Goal: Check status: Check status

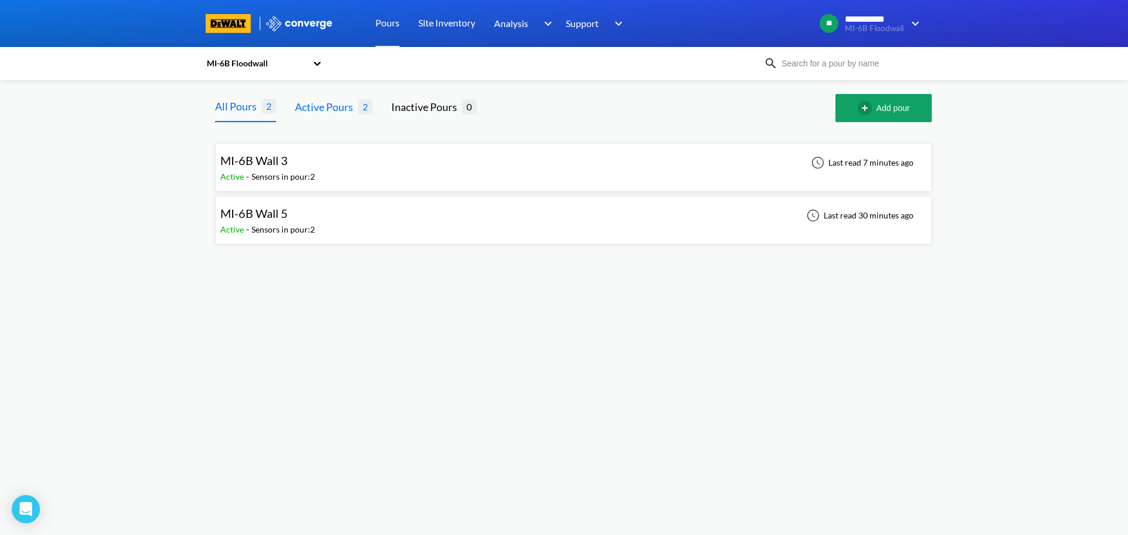
click at [334, 103] on div "Active Pours" at bounding box center [326, 107] width 63 height 16
click at [441, 173] on div "MI-6B Wall 3 Active - Sensors in pour: 2 Last read 7 minutes ago" at bounding box center [573, 168] width 706 height 38
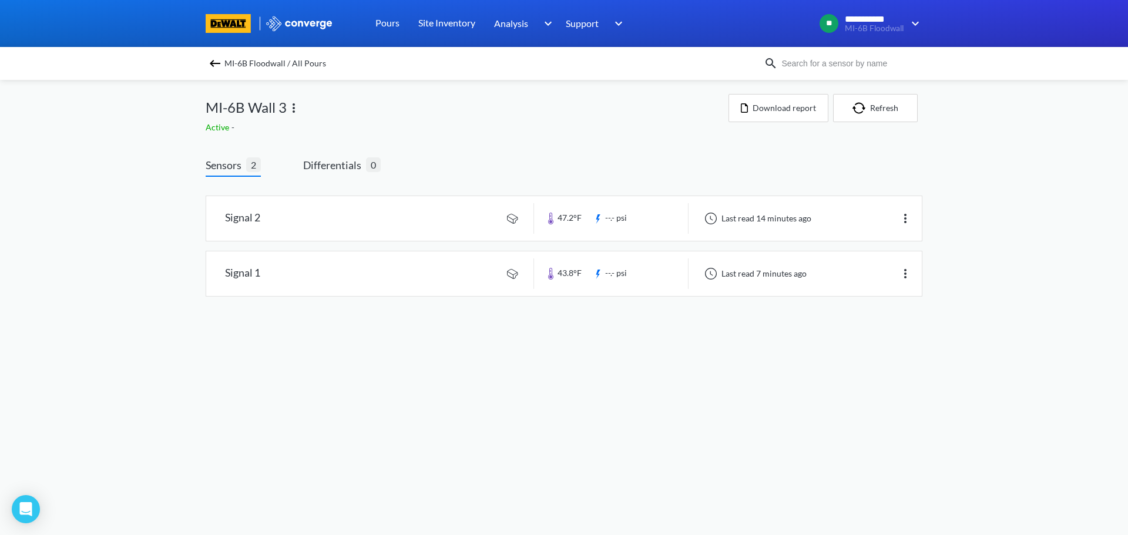
click at [211, 66] on img at bounding box center [215, 63] width 14 height 14
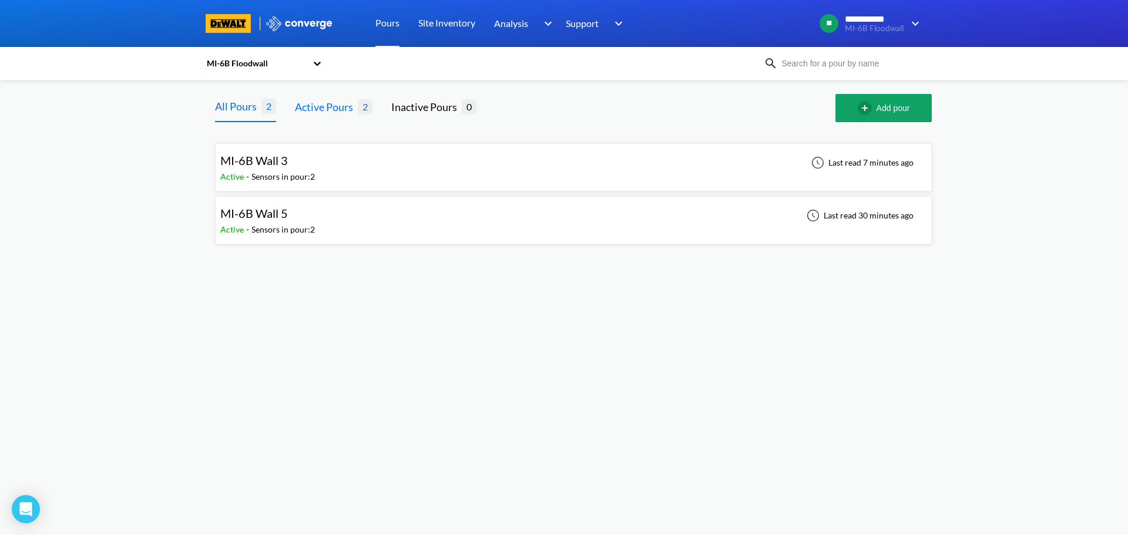
click at [345, 110] on div "Active Pours" at bounding box center [326, 107] width 63 height 16
click at [423, 166] on div "MI-6B Wall 3 Active - Sensors in pour: 2 Last read 7 minutes ago" at bounding box center [573, 168] width 706 height 38
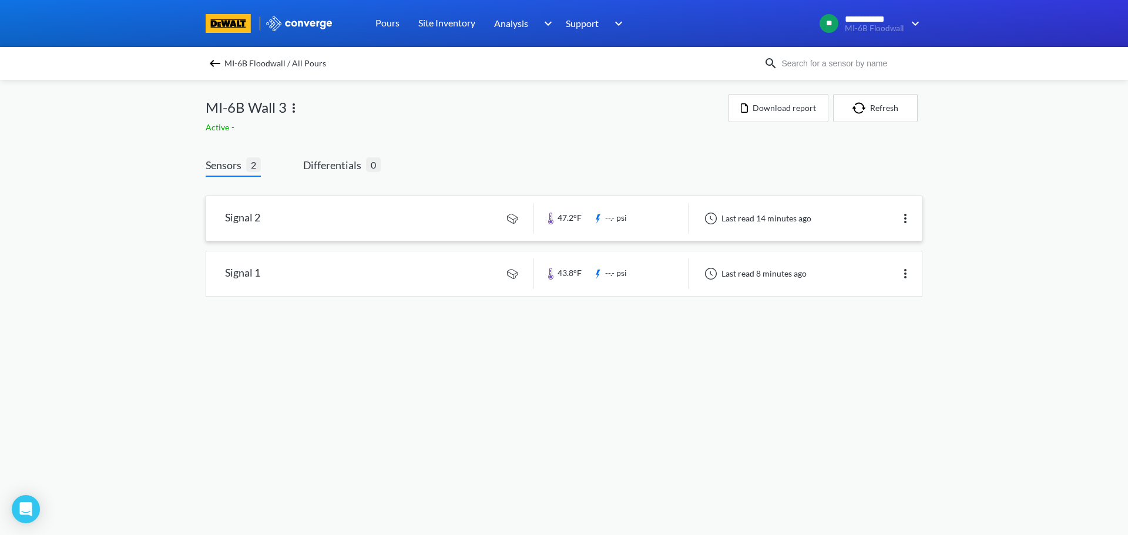
click at [903, 214] on img at bounding box center [905, 218] width 14 height 14
click at [422, 216] on link at bounding box center [563, 218] width 715 height 45
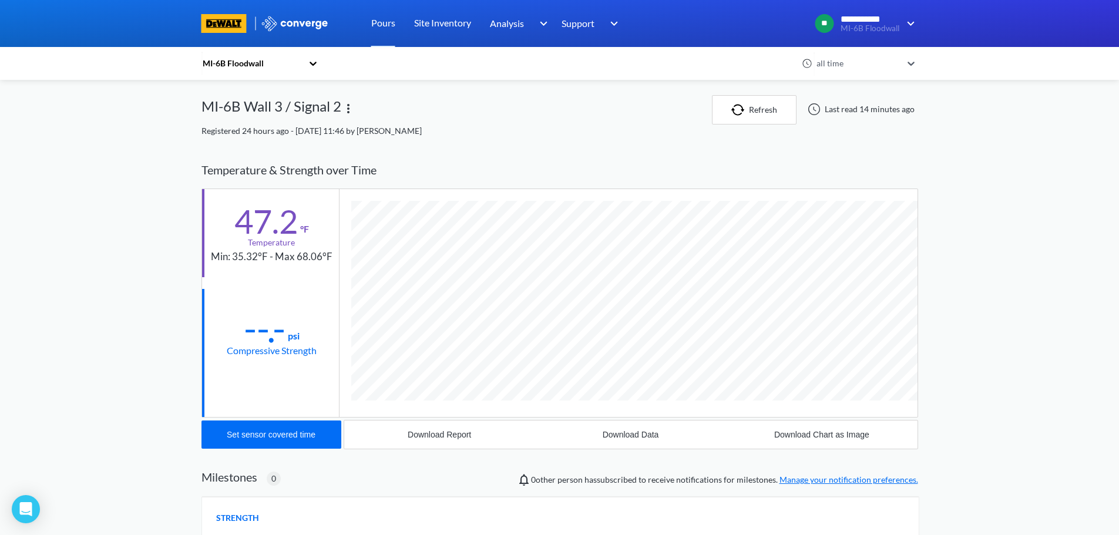
click at [910, 57] on div at bounding box center [911, 63] width 13 height 27
click at [985, 100] on div "**********" at bounding box center [559, 362] width 1119 height 725
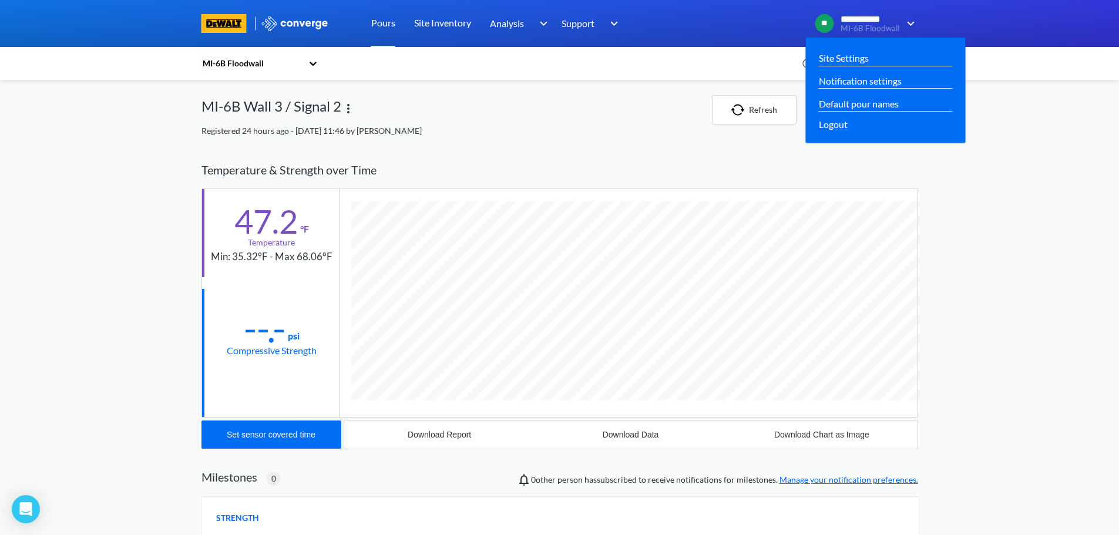
click at [914, 21] on img at bounding box center [908, 23] width 19 height 14
click at [883, 59] on div "Site Settings" at bounding box center [885, 58] width 133 height 15
click at [840, 56] on link "Site Settings" at bounding box center [844, 58] width 50 height 15
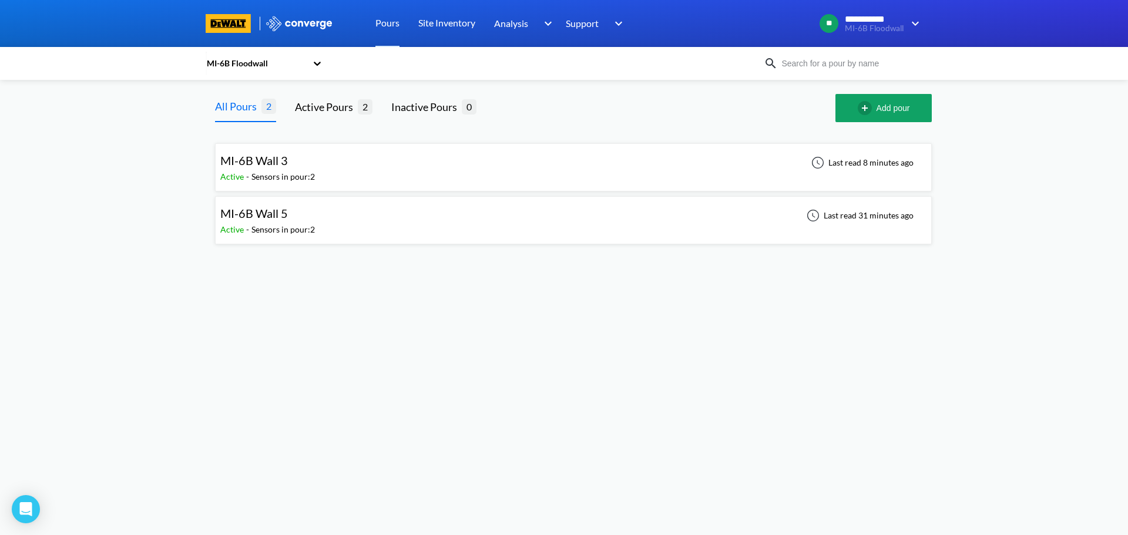
click at [281, 21] on img at bounding box center [299, 23] width 68 height 15
click at [272, 21] on img at bounding box center [299, 23] width 68 height 15
click at [275, 21] on img at bounding box center [299, 23] width 68 height 15
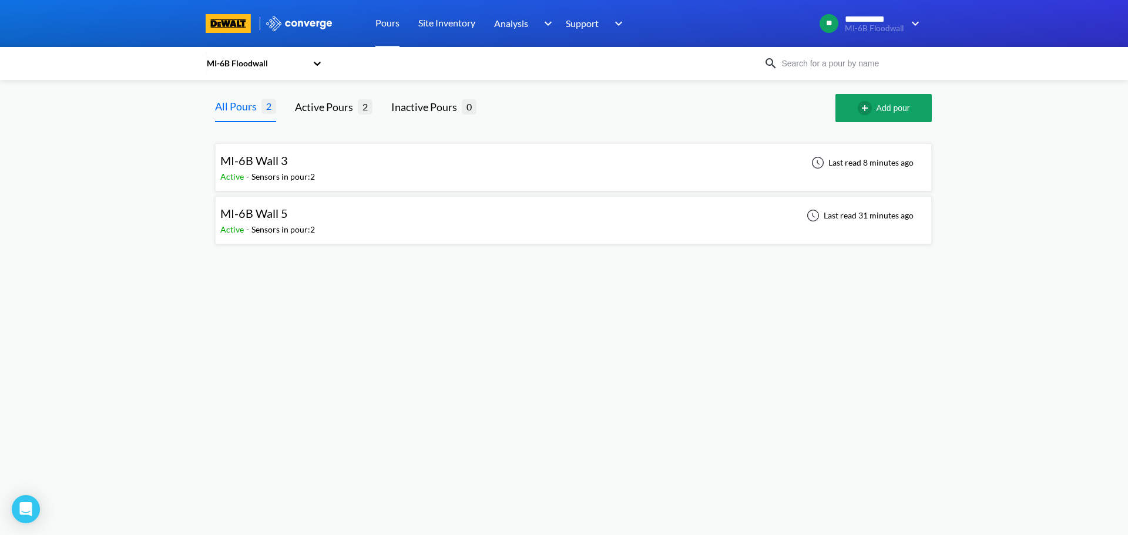
click at [317, 67] on icon at bounding box center [317, 64] width 12 height 12
click at [279, 96] on div "MI-6B Floodwall" at bounding box center [264, 95] width 117 height 22
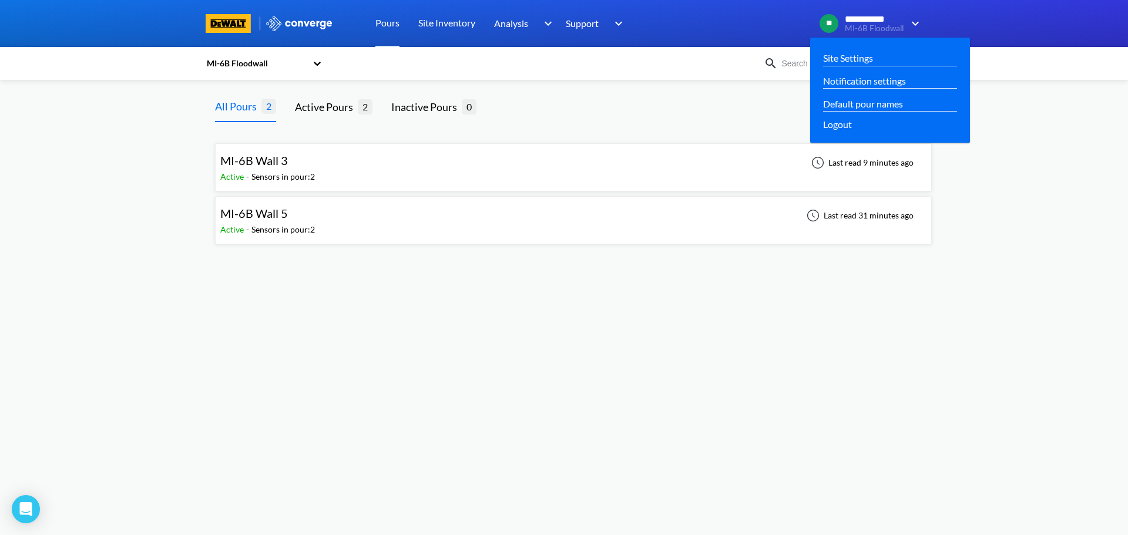
click at [860, 23] on span "**********" at bounding box center [873, 19] width 58 height 11
click at [825, 21] on span "**" at bounding box center [828, 23] width 19 height 19
click at [828, 21] on span "**" at bounding box center [828, 23] width 19 height 19
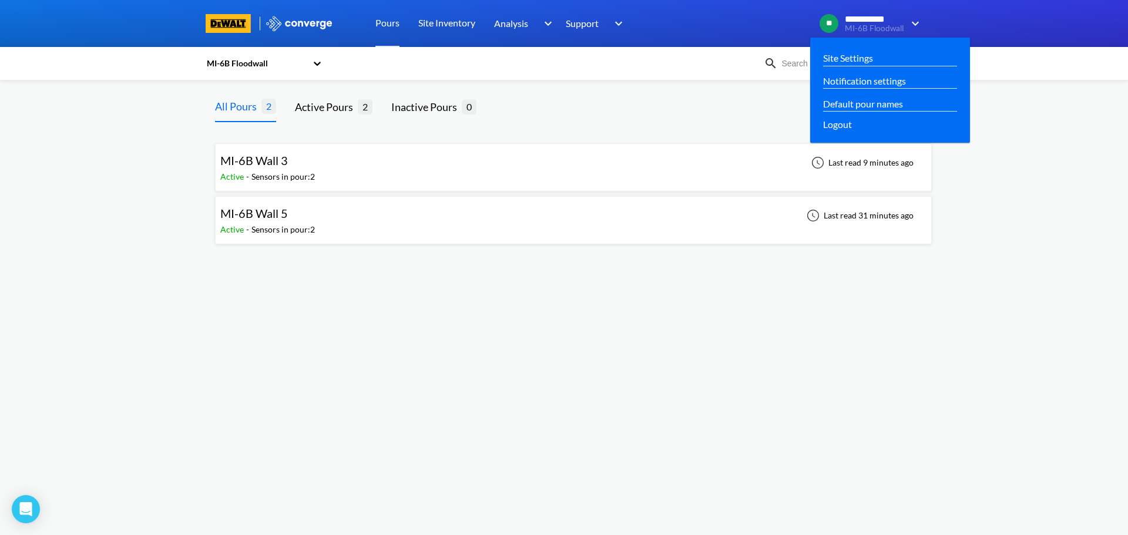
click at [860, 13] on div "**********" at bounding box center [866, 23] width 112 height 28
click at [859, 14] on span "**********" at bounding box center [873, 19] width 58 height 11
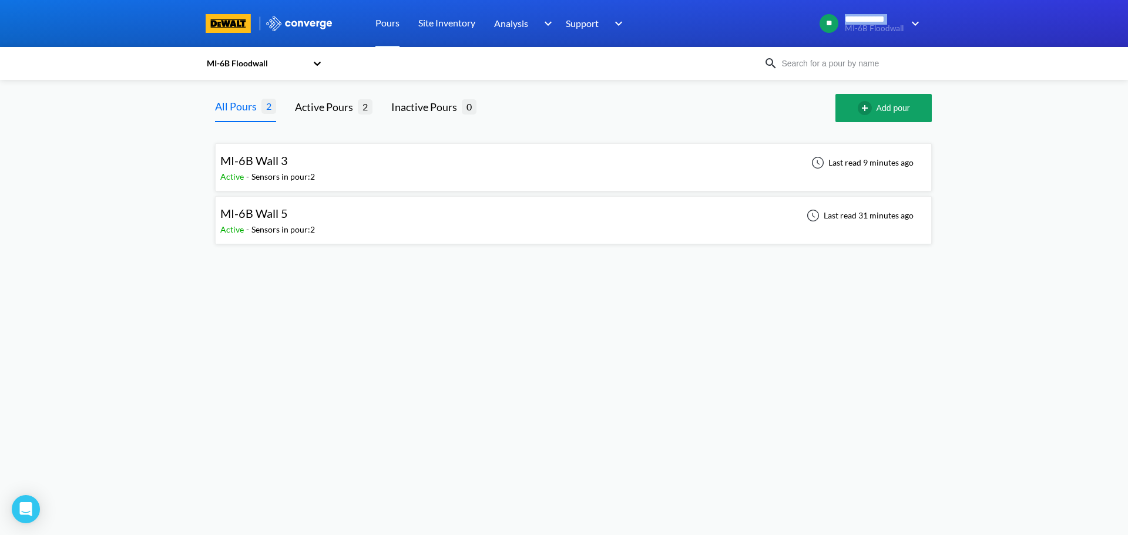
click at [443, 161] on div "MI-6B Wall 3 Active - Sensors in pour: 2 Last read 9 minutes ago" at bounding box center [573, 168] width 706 height 38
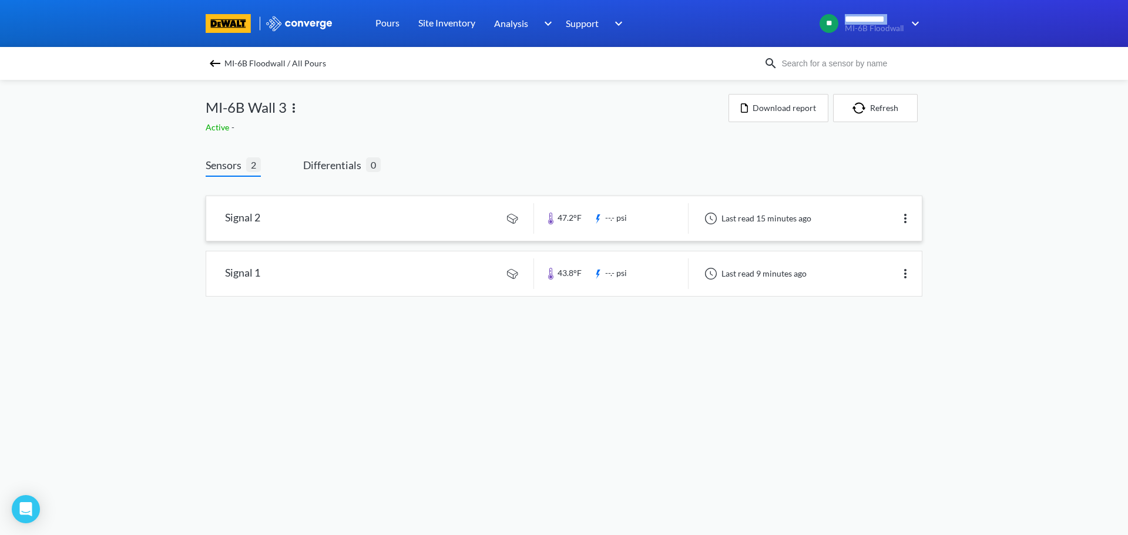
click at [469, 224] on link at bounding box center [563, 218] width 715 height 45
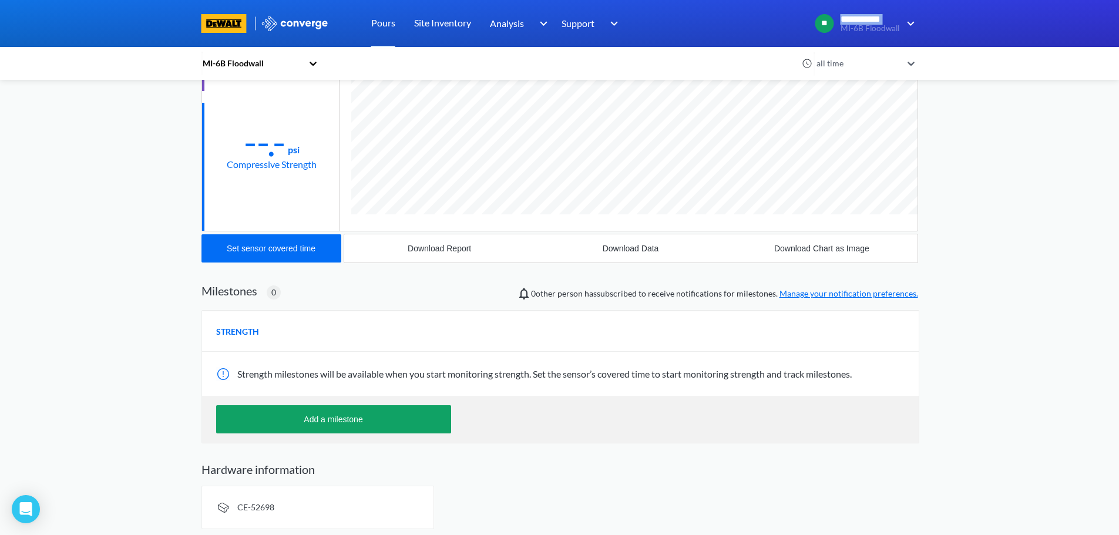
scroll to position [190, 0]
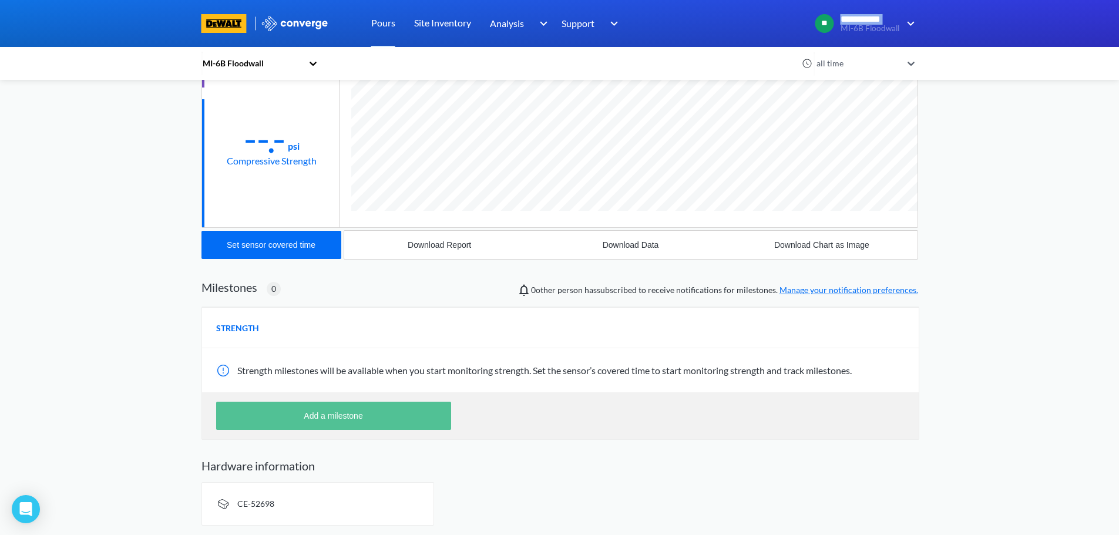
click at [368, 418] on button "Add a milestone" at bounding box center [333, 416] width 235 height 28
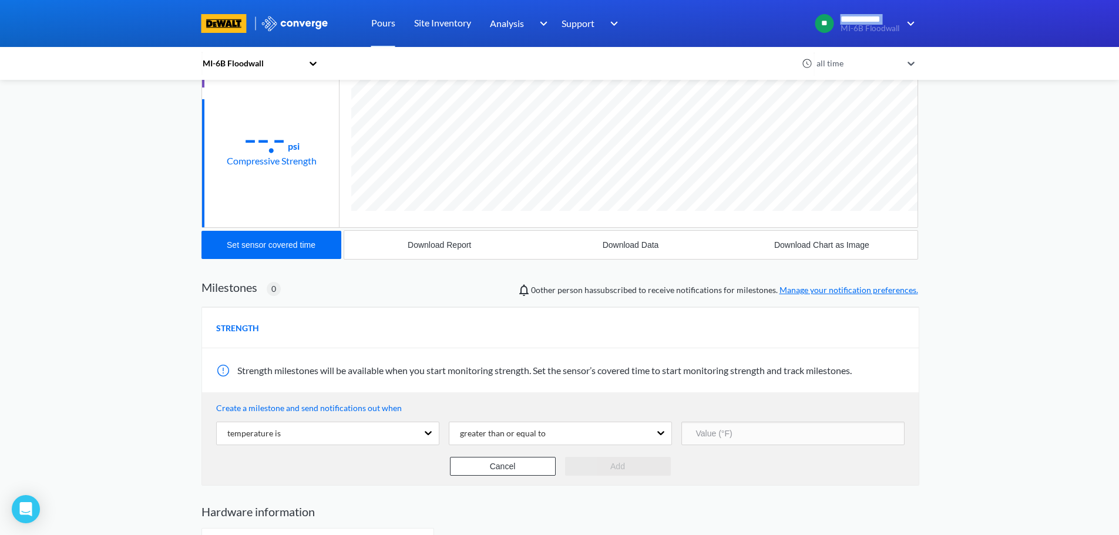
scroll to position [235, 0]
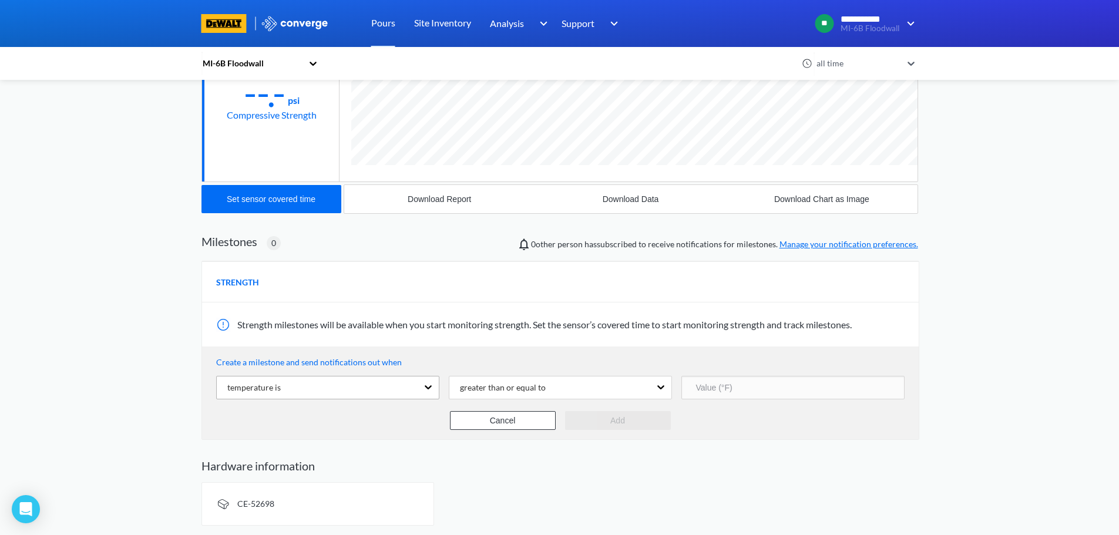
click at [389, 385] on div "temperature is" at bounding box center [317, 387] width 201 height 22
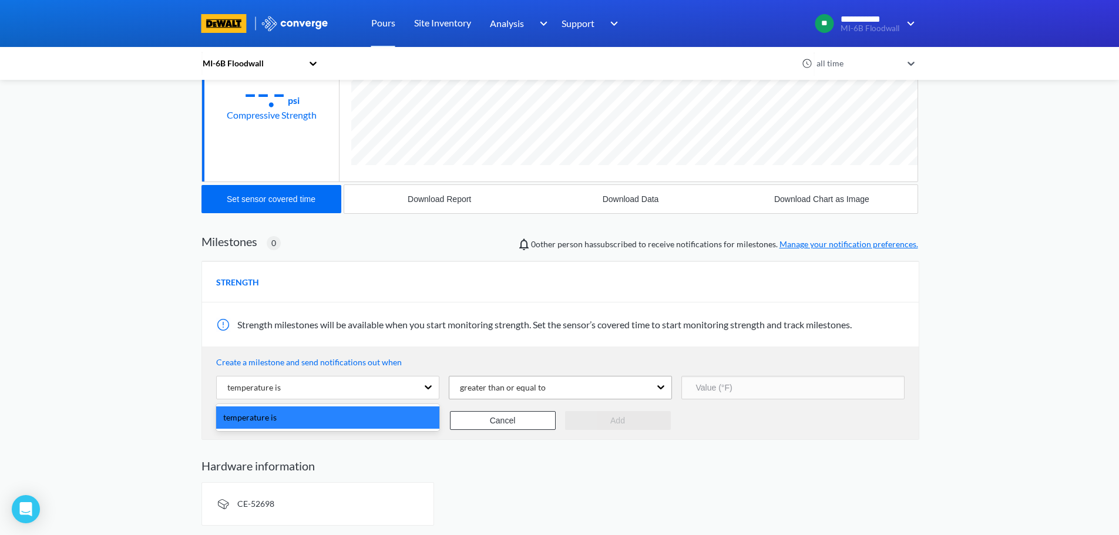
click at [540, 394] on div "greater than or equal to" at bounding box center [497, 387] width 95 height 13
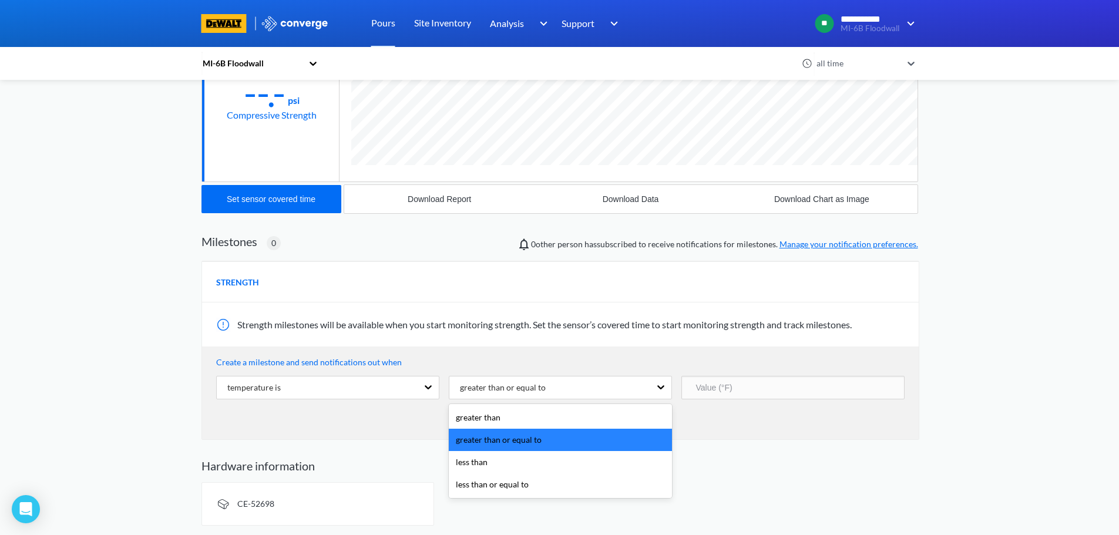
click at [834, 439] on div "Create a milestone and send notifications out when temperature is option greate…" at bounding box center [560, 392] width 716 height 93
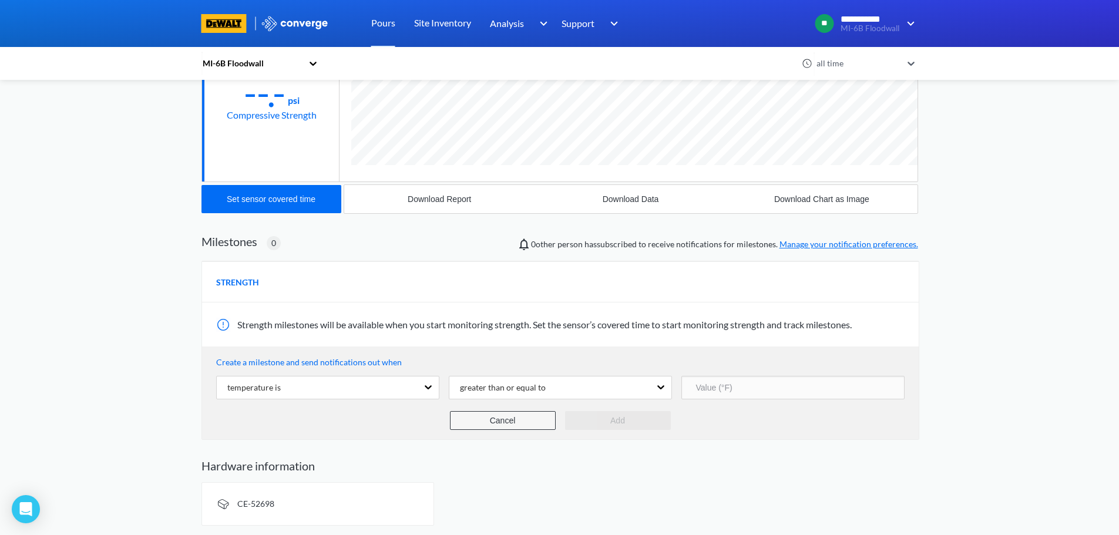
click at [506, 418] on button "Cancel" at bounding box center [503, 420] width 106 height 19
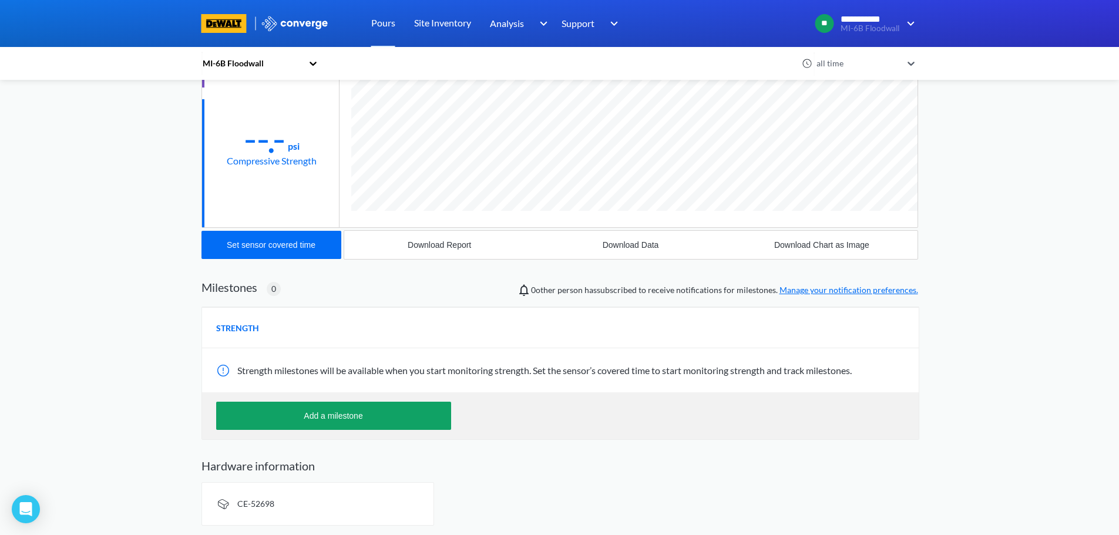
click at [844, 286] on link "Manage your notification preferences." at bounding box center [848, 290] width 139 height 10
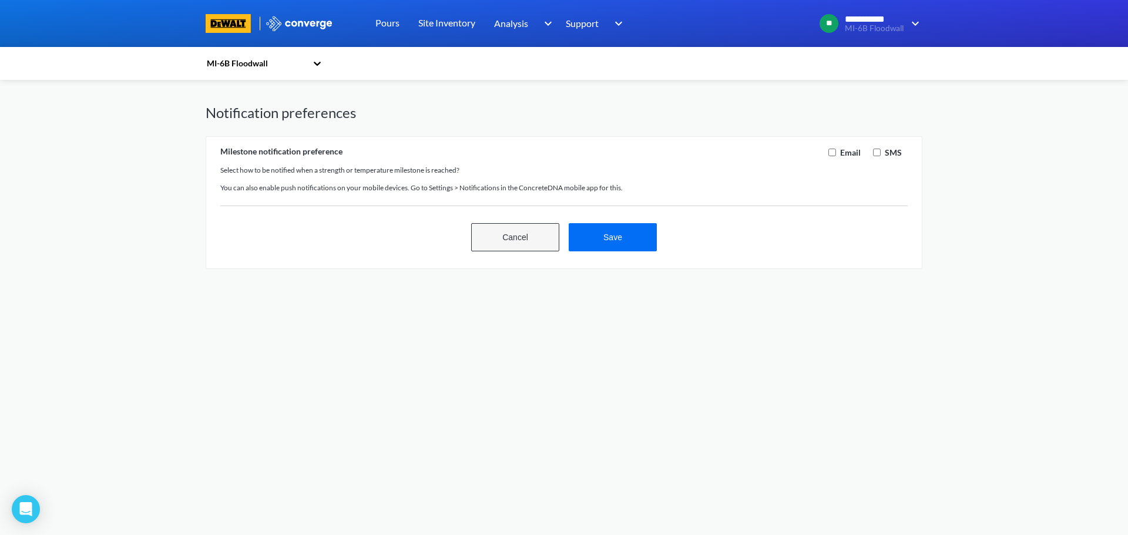
click at [501, 241] on button "Cancel" at bounding box center [515, 237] width 88 height 28
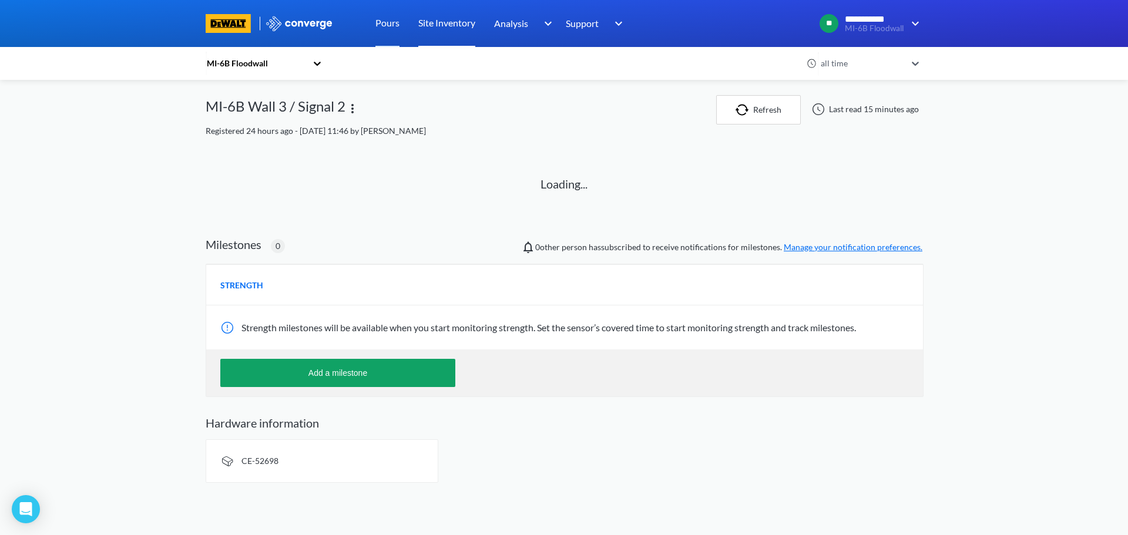
click at [436, 25] on link "Site Inventory" at bounding box center [446, 23] width 57 height 47
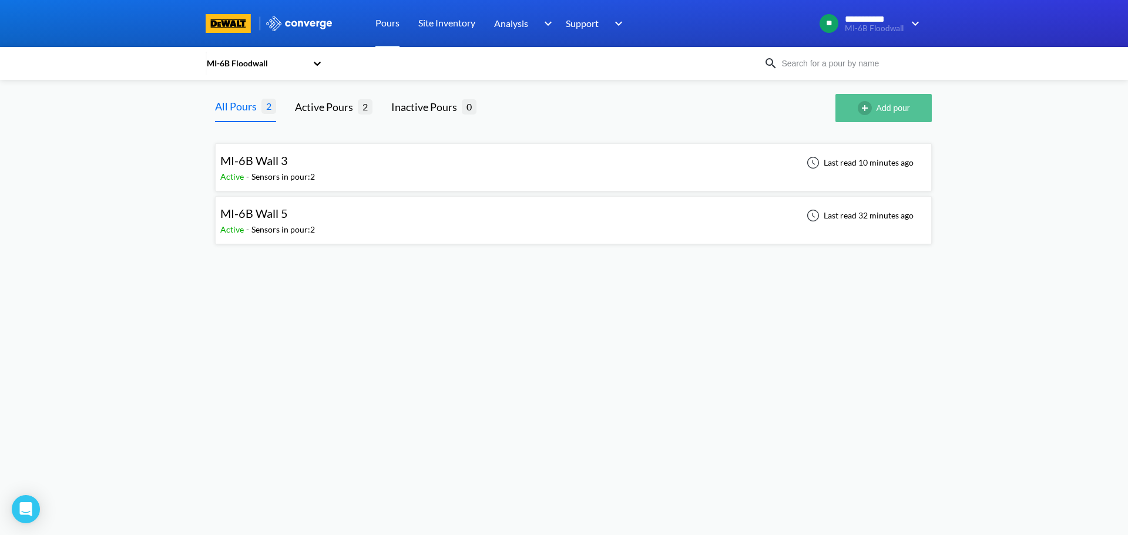
click at [881, 103] on button "Add pour" at bounding box center [883, 108] width 96 height 28
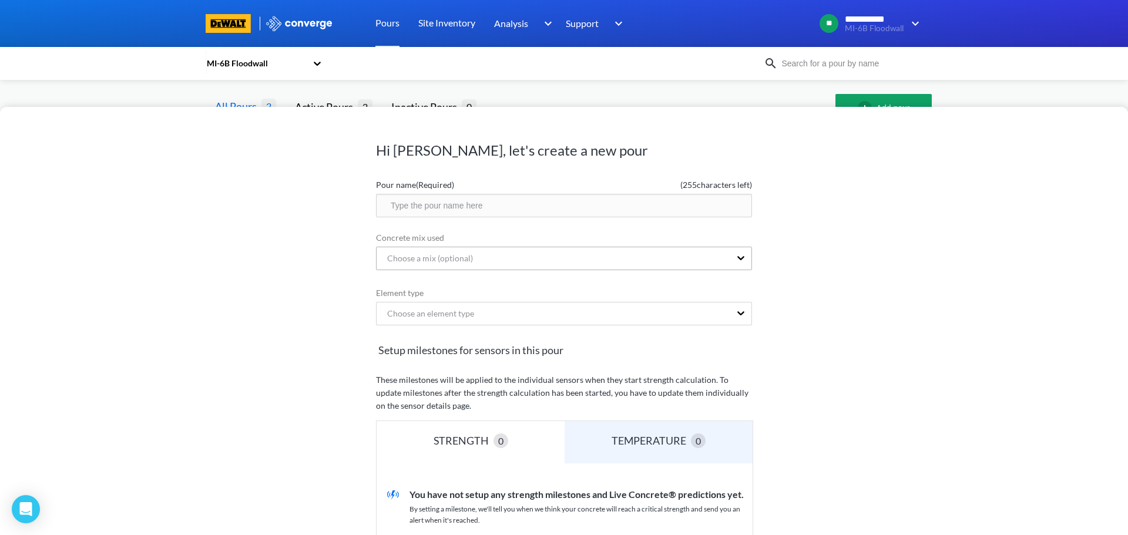
click at [561, 260] on div "Choose a mix (optional)" at bounding box center [553, 258] width 354 height 22
click at [539, 300] on div "No options" at bounding box center [564, 291] width 376 height 28
click at [857, 263] on div "Hi [PERSON_NAME], let's create a new pour Pour name (Required) ( 255 characters…" at bounding box center [564, 321] width 1128 height 428
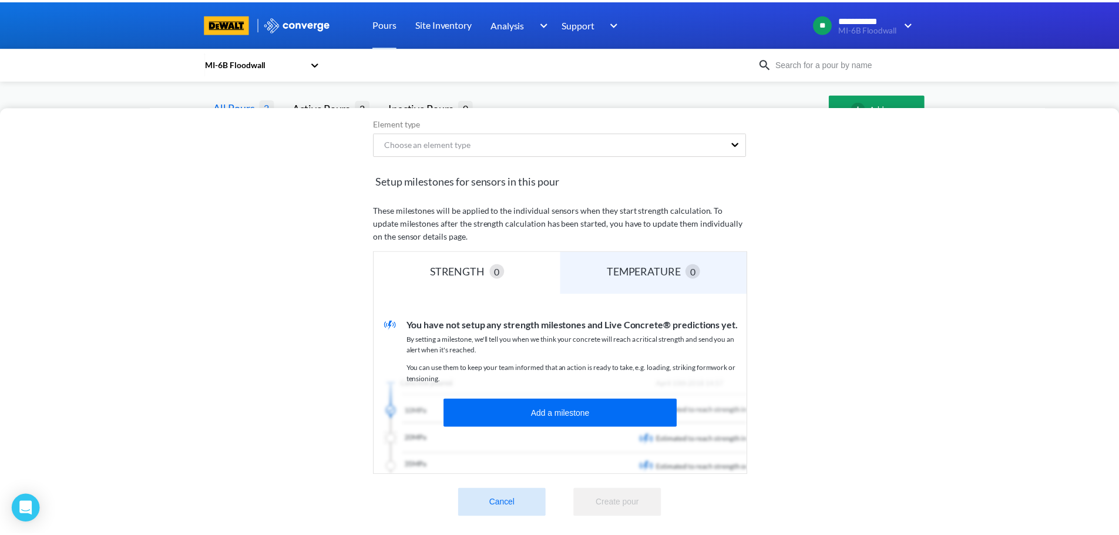
scroll to position [179, 0]
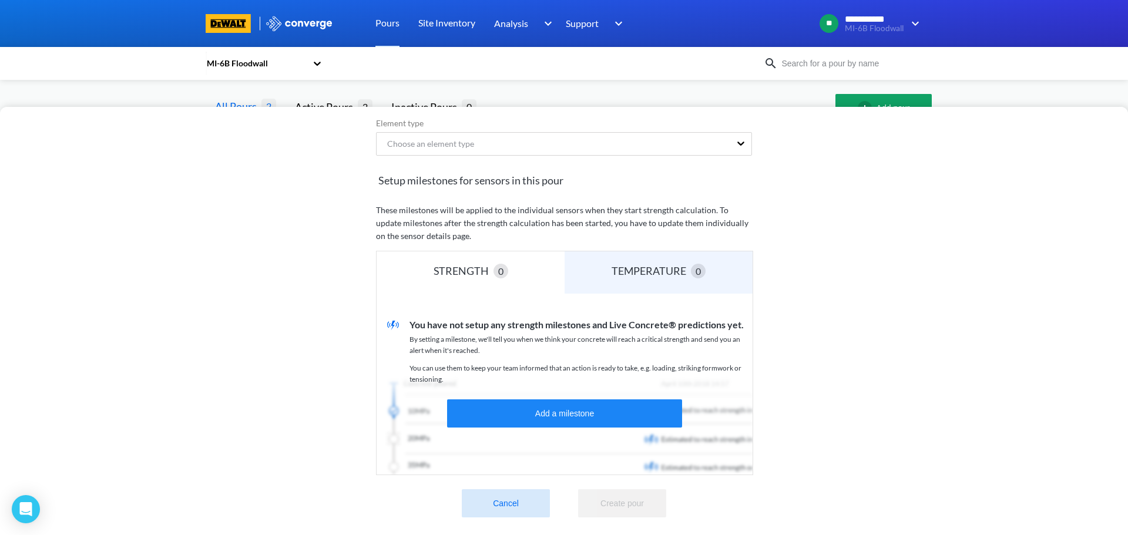
click at [517, 489] on button "Cancel" at bounding box center [506, 503] width 88 height 28
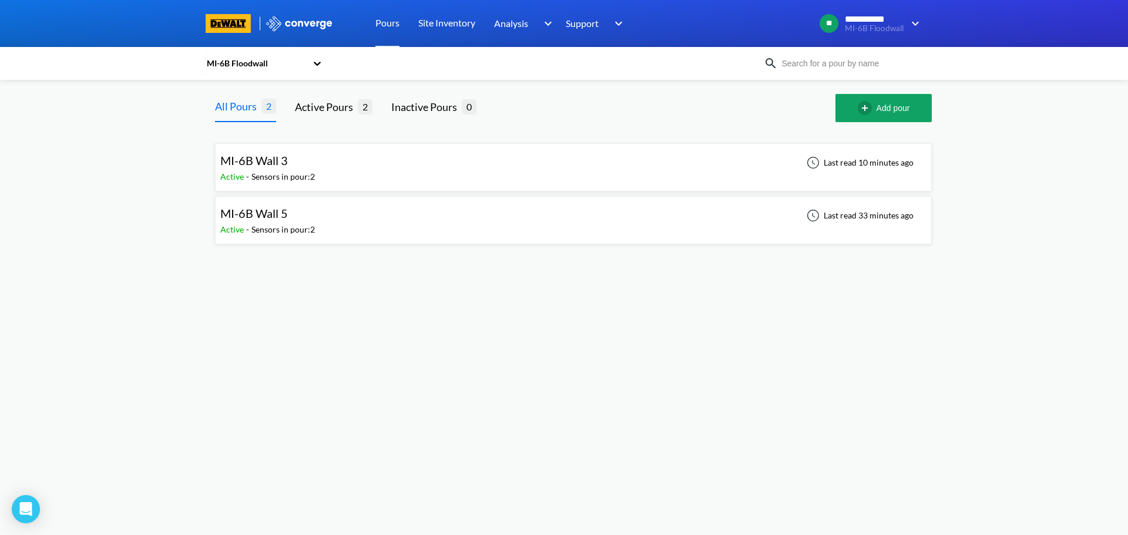
click at [408, 174] on div "MI-6B Wall 3 Active - Sensors in pour: 2 Last read 10 minutes ago" at bounding box center [573, 168] width 706 height 38
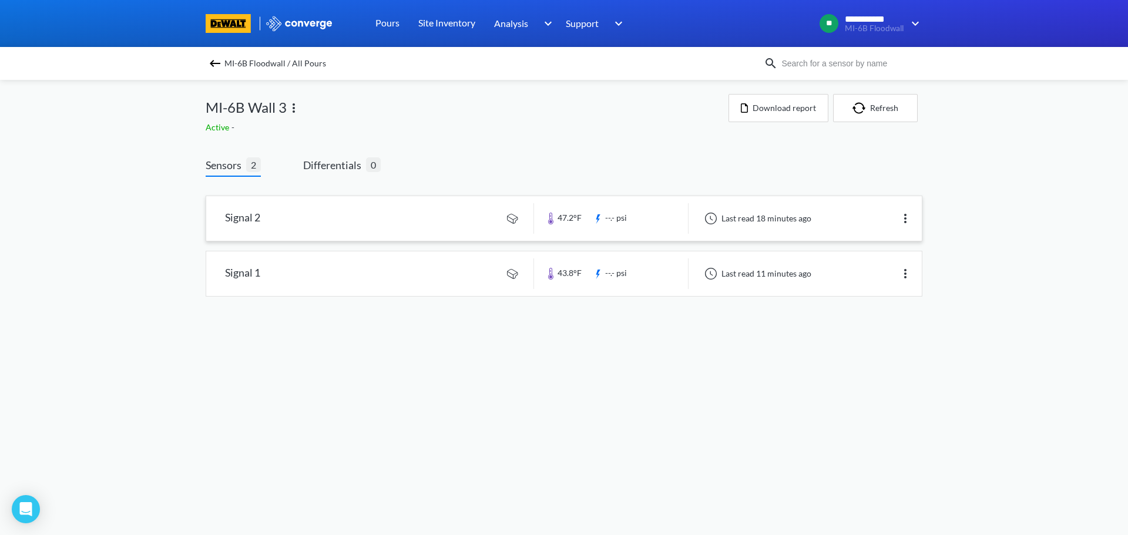
click at [454, 221] on link at bounding box center [563, 218] width 715 height 45
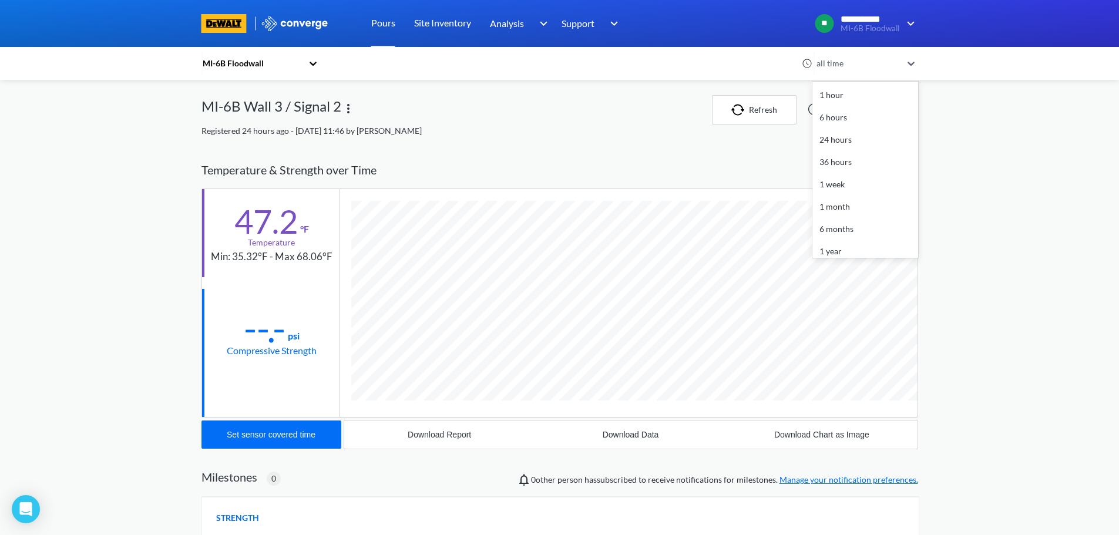
click at [911, 65] on icon at bounding box center [911, 64] width 12 height 12
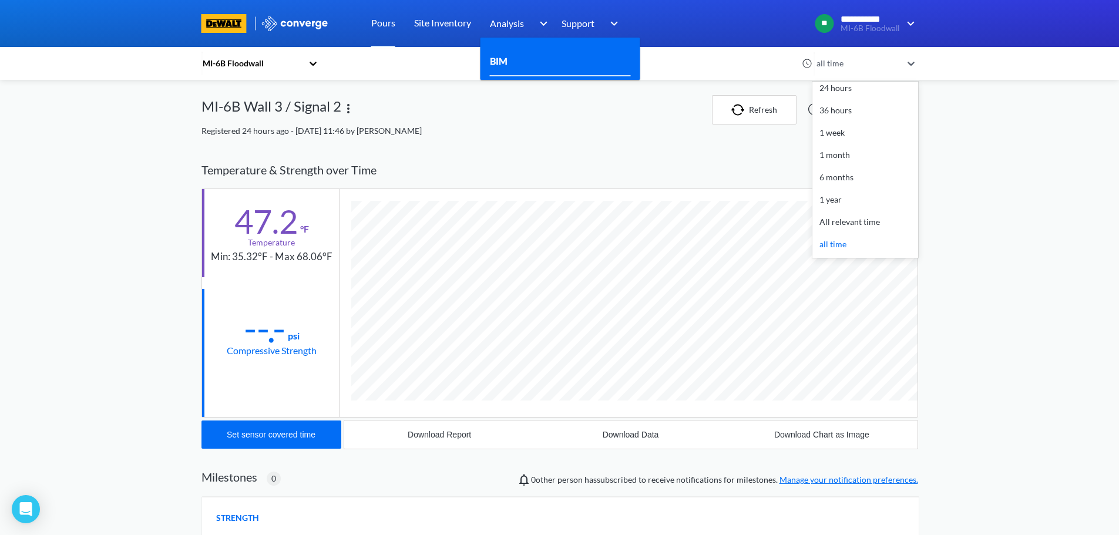
click at [524, 58] on div "BIM" at bounding box center [560, 61] width 141 height 29
click at [502, 60] on link "BIM" at bounding box center [499, 60] width 18 height 15
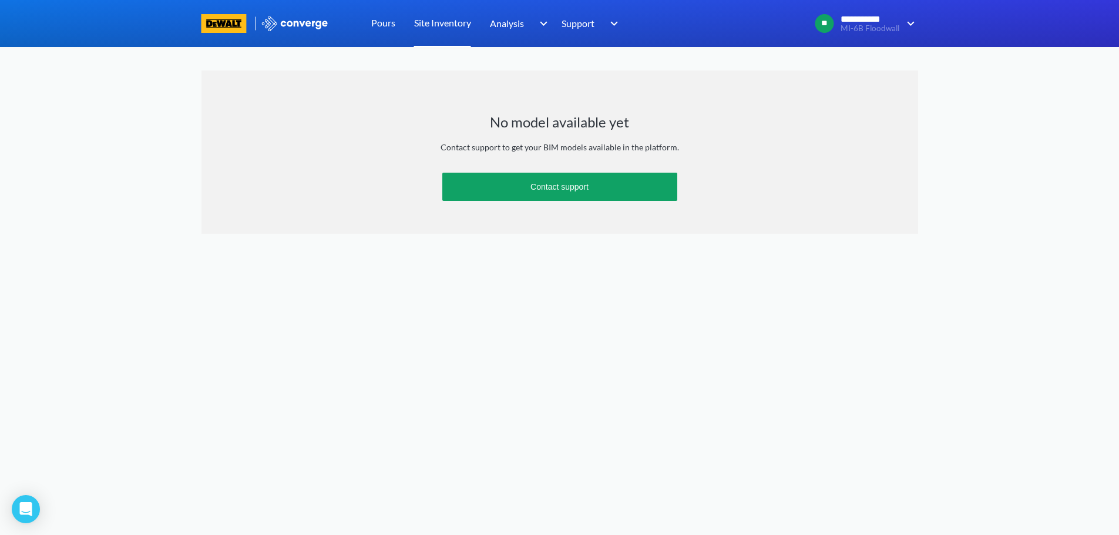
click at [452, 22] on link "Site Inventory" at bounding box center [442, 23] width 57 height 47
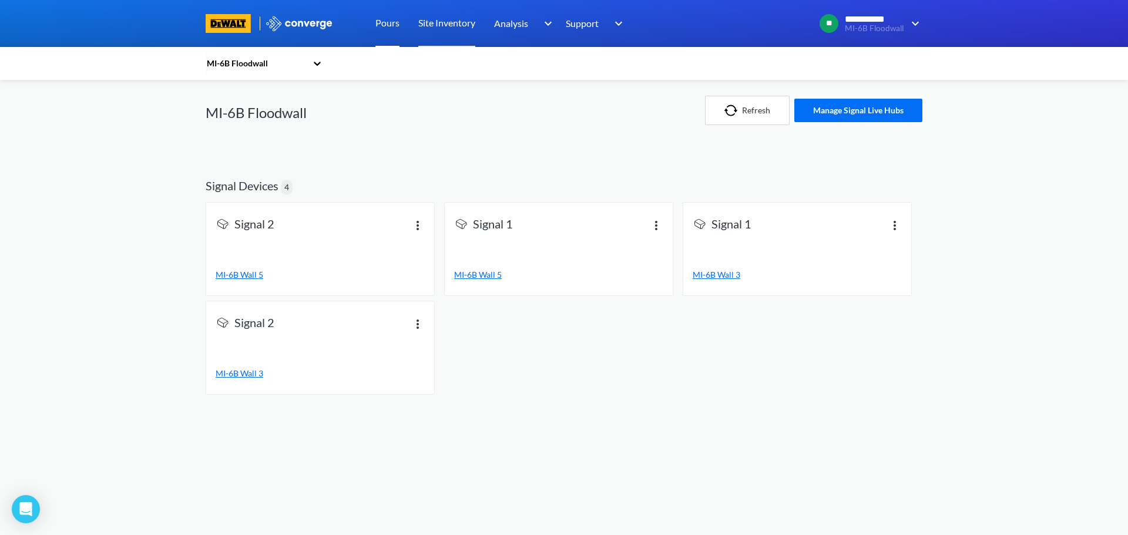
click at [397, 27] on link "Pours" at bounding box center [387, 23] width 24 height 47
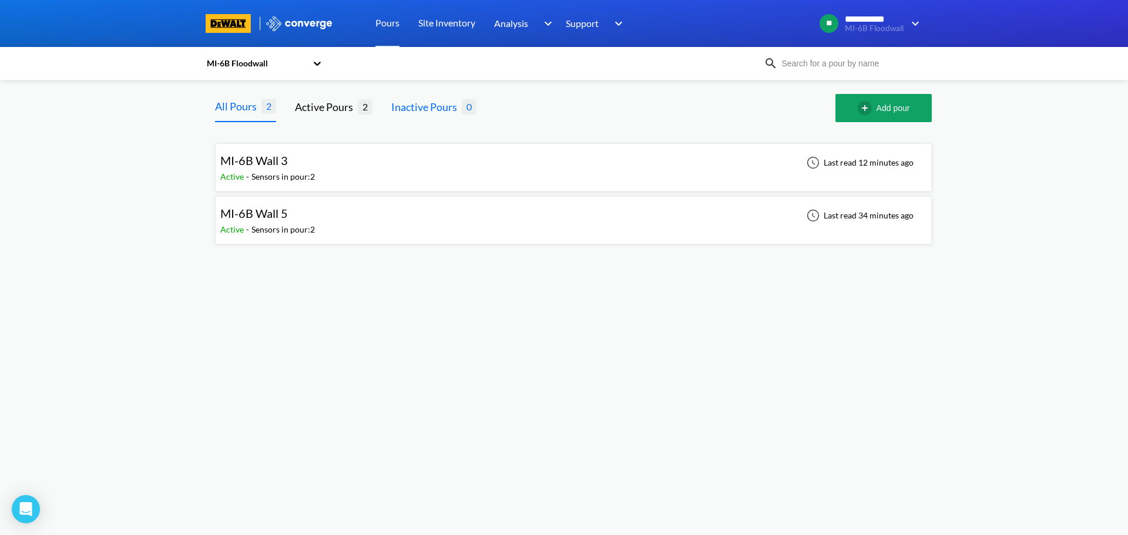
click at [428, 109] on div "Inactive Pours" at bounding box center [426, 107] width 70 height 16
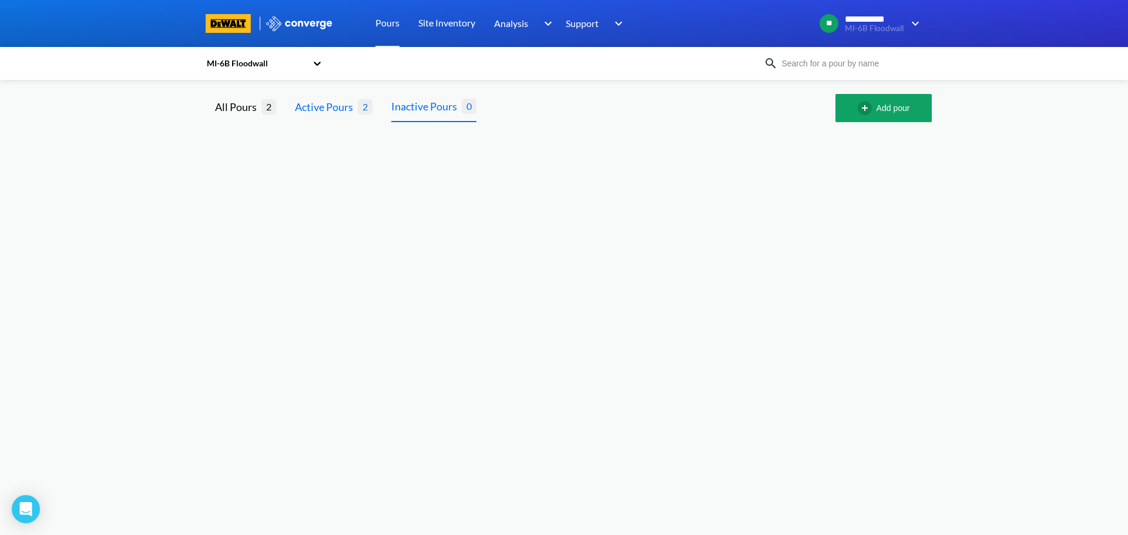
click at [351, 114] on div "Active Pours" at bounding box center [326, 107] width 63 height 16
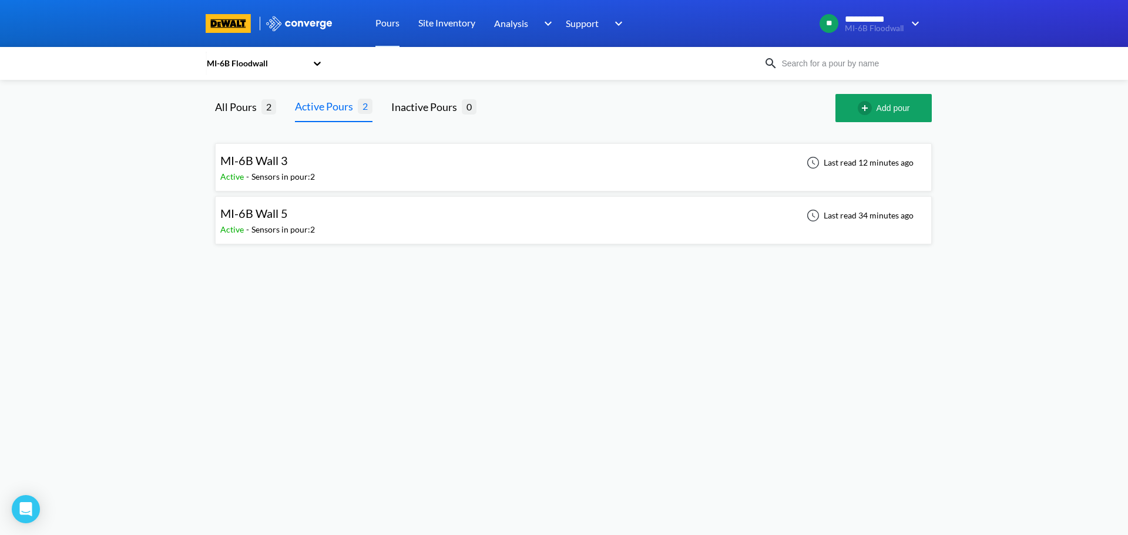
click at [819, 164] on div at bounding box center [813, 163] width 14 height 14
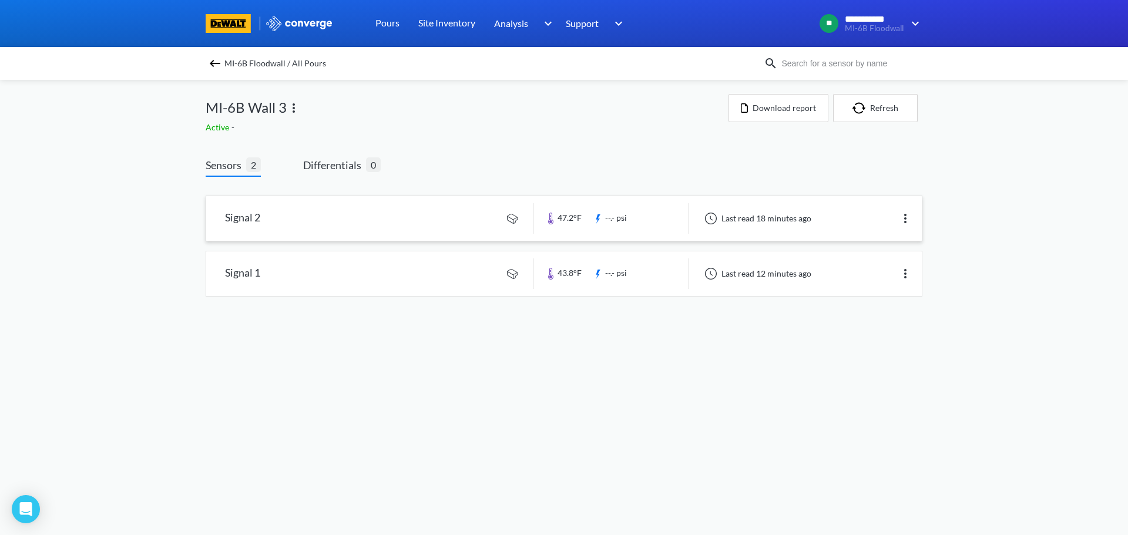
click at [908, 219] on img at bounding box center [905, 218] width 14 height 14
click at [894, 214] on div "Edit" at bounding box center [874, 218] width 75 height 22
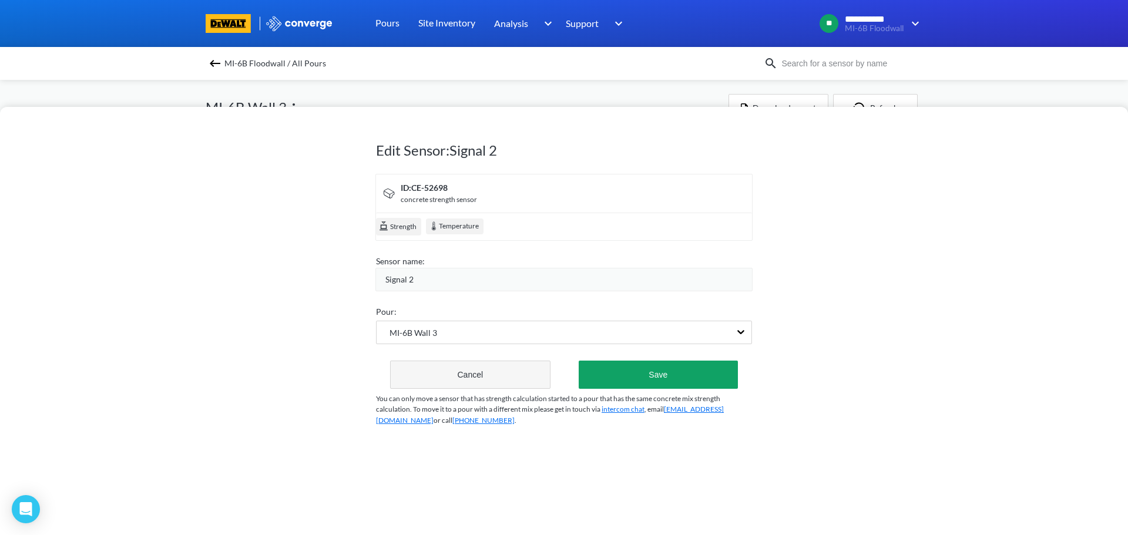
click at [486, 377] on button "Cancel" at bounding box center [470, 375] width 160 height 28
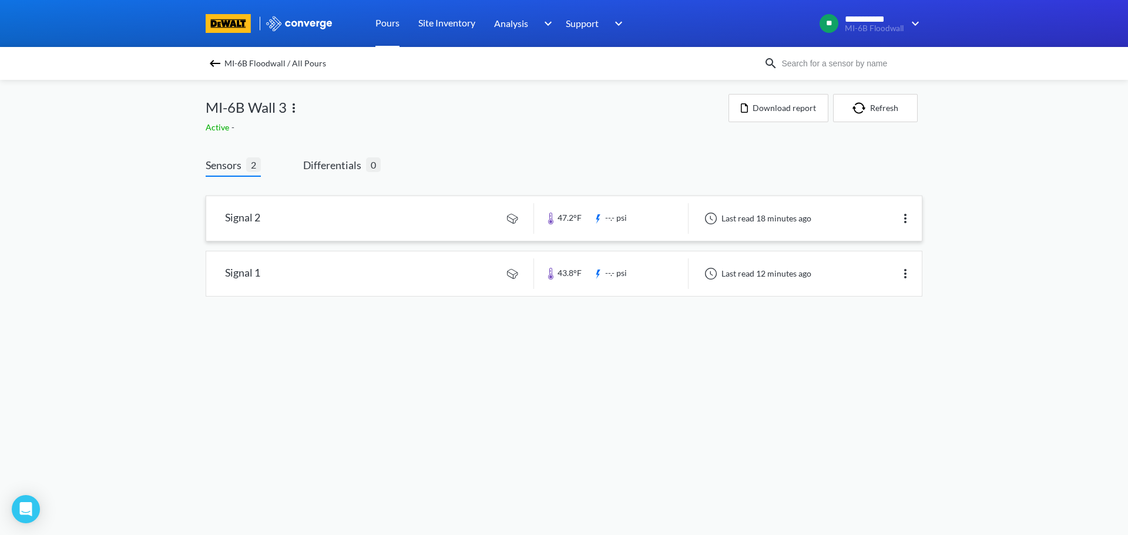
click at [391, 25] on link "Pours" at bounding box center [387, 23] width 24 height 47
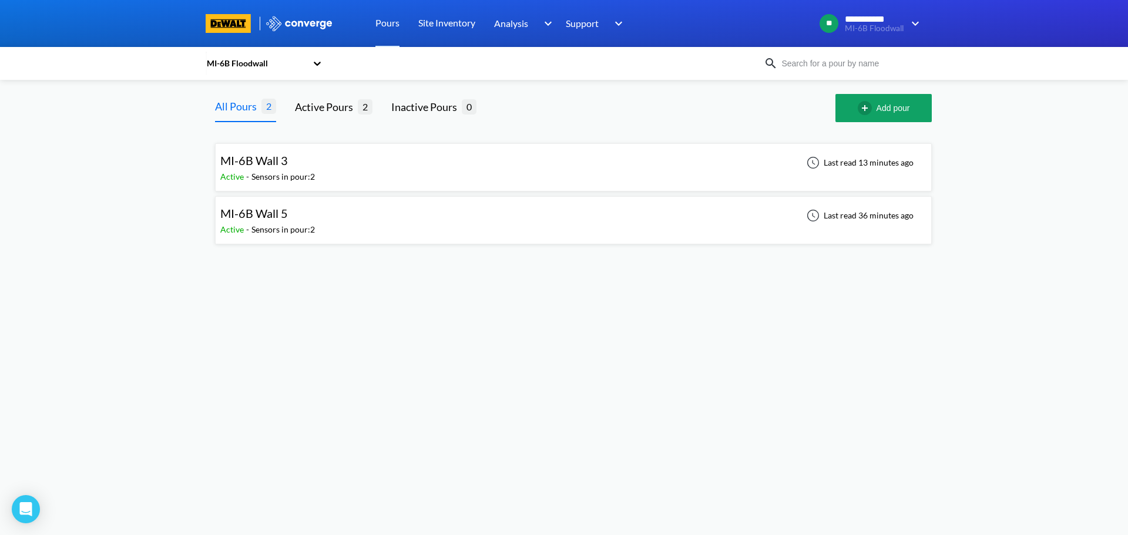
click at [358, 165] on div "MI-6B Wall 3 Active - Sensors in pour: 2 Last read 13 minutes ago" at bounding box center [573, 168] width 706 height 38
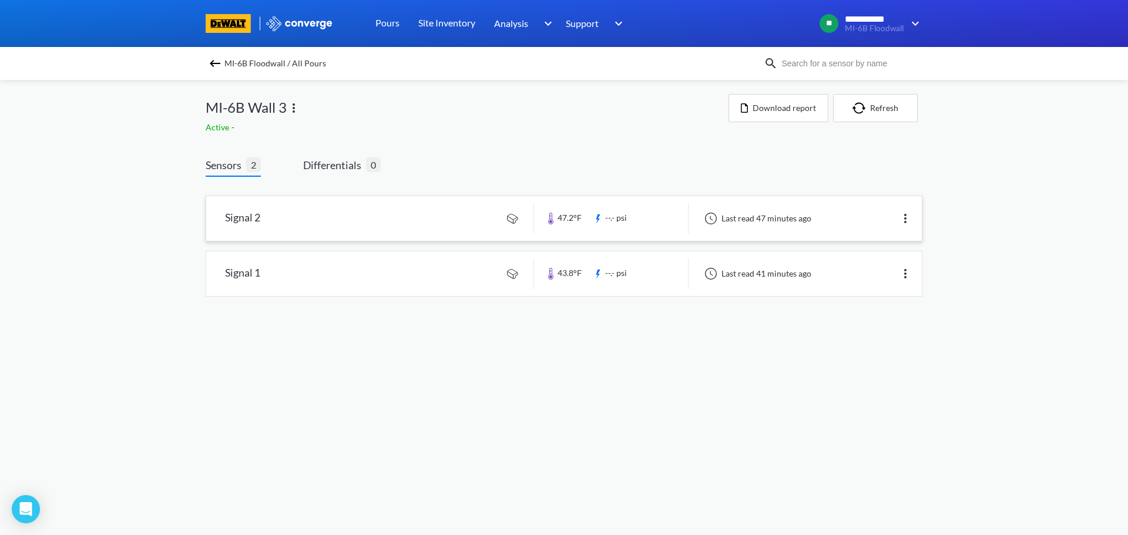
click at [671, 221] on link at bounding box center [563, 218] width 715 height 45
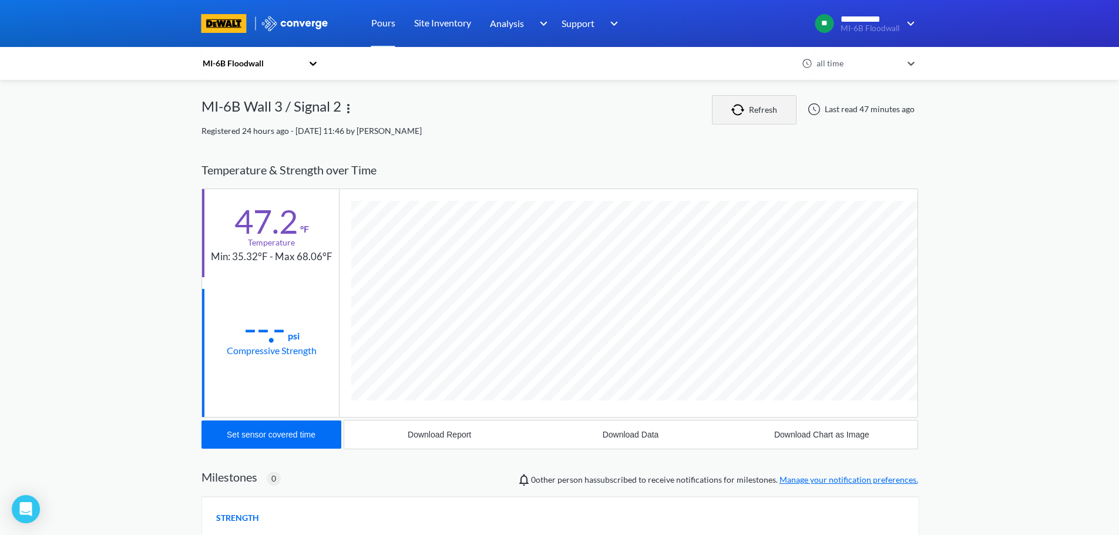
click at [762, 111] on button "Refresh" at bounding box center [754, 109] width 85 height 29
